Goal: Transaction & Acquisition: Obtain resource

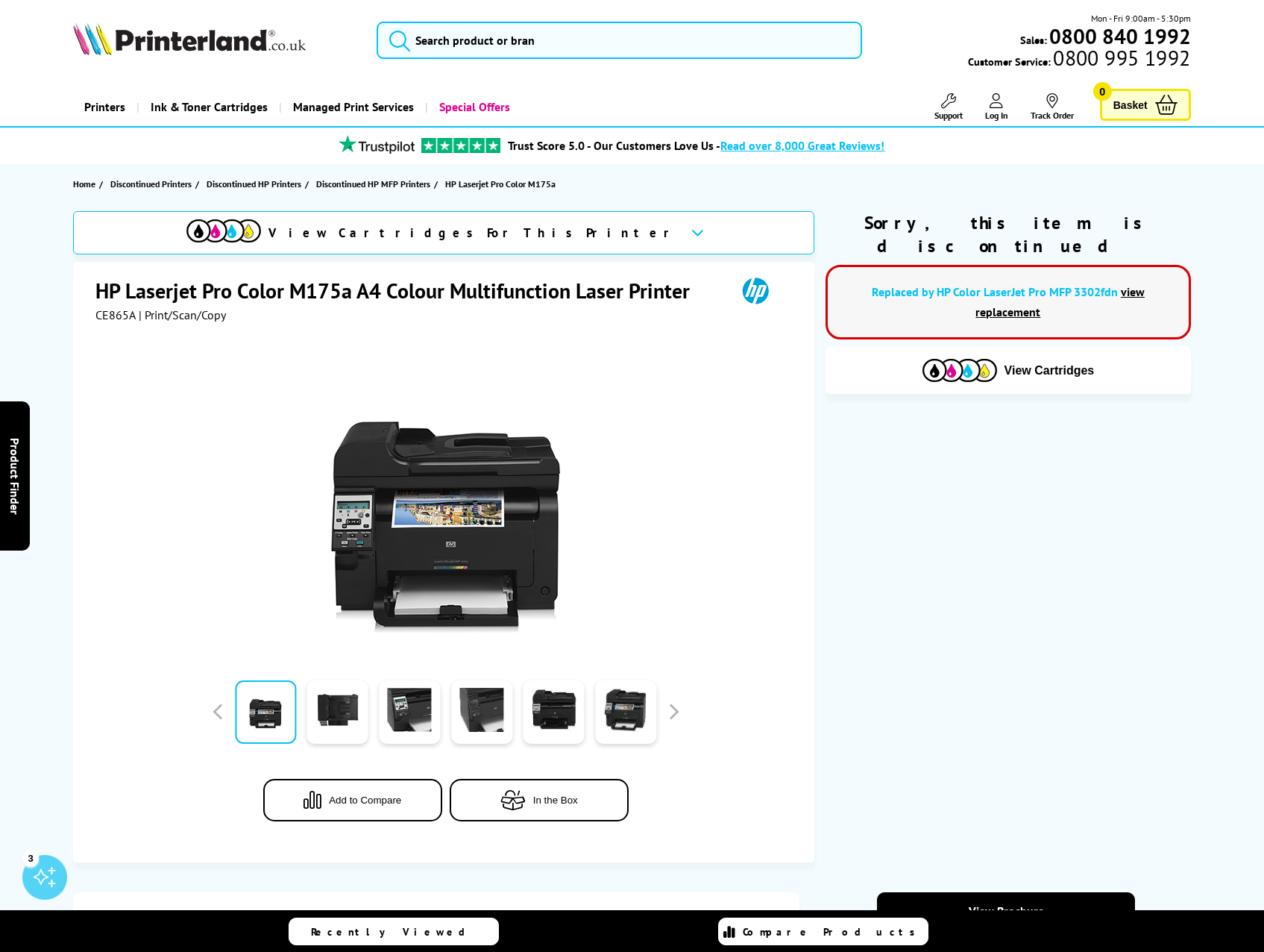
click at [1019, 290] on link "view replacement" at bounding box center [1060, 301] width 170 height 35
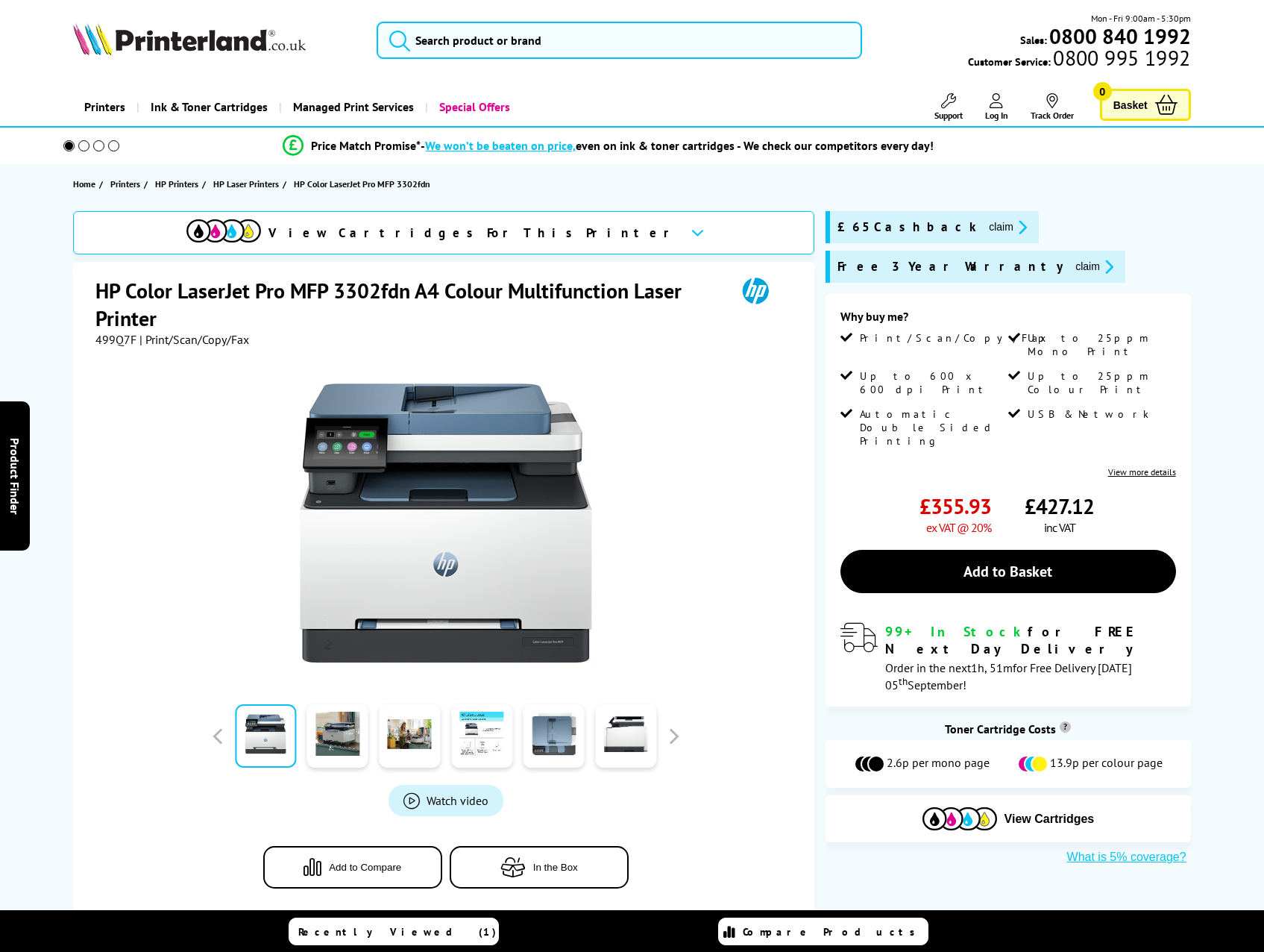
click at [121, 286] on h1 "HP Color LaserJet Pro MFP 3302fdn A4 Colour Multifunction Laser Printer" at bounding box center [409, 304] width 626 height 56
click at [0, 0] on div "Great service. Unbeatable prices. We've got you covered. Great service. Unbeata…" at bounding box center [0, 0] width 0 height 0
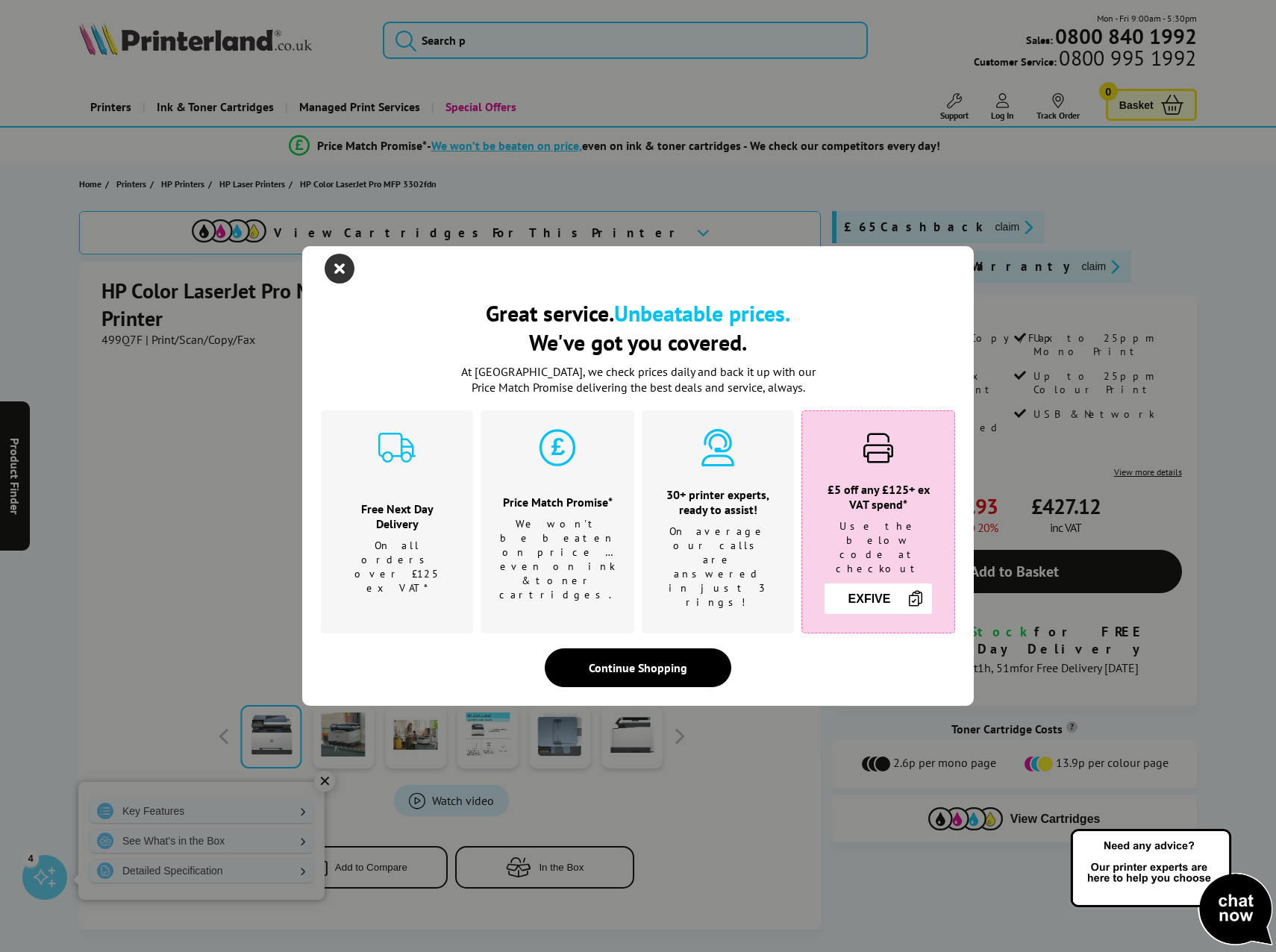
click at [351, 273] on icon "close modal" at bounding box center [339, 268] width 30 height 30
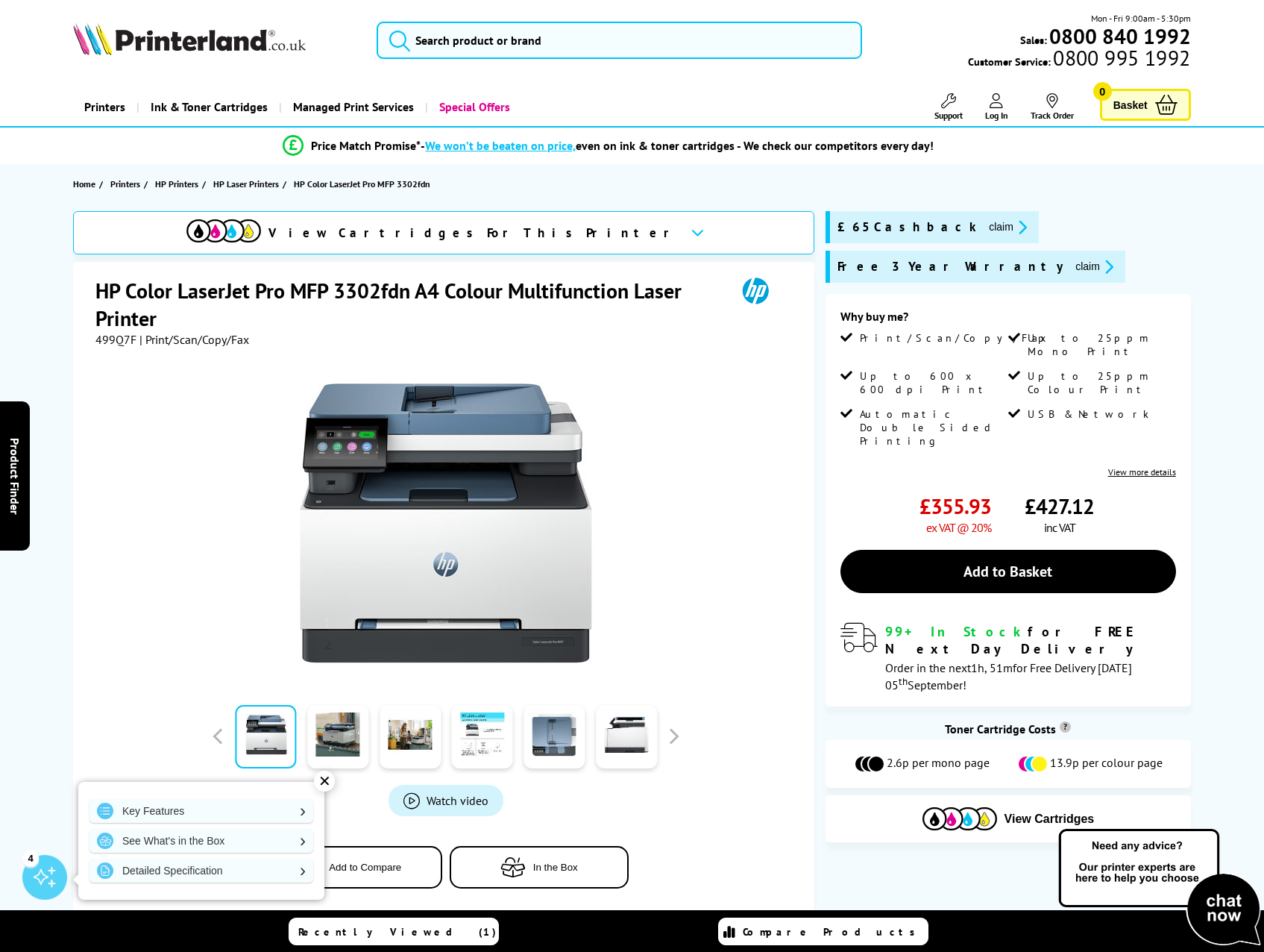
click at [115, 341] on span "499Q7F" at bounding box center [116, 338] width 41 height 15
drag, startPoint x: 115, startPoint y: 341, endPoint x: 315, endPoint y: 206, distance: 241.3
click at [116, 341] on span "499Q7F" at bounding box center [116, 338] width 41 height 15
copy span "499Q7F"
